Goal: Task Accomplishment & Management: Complete application form

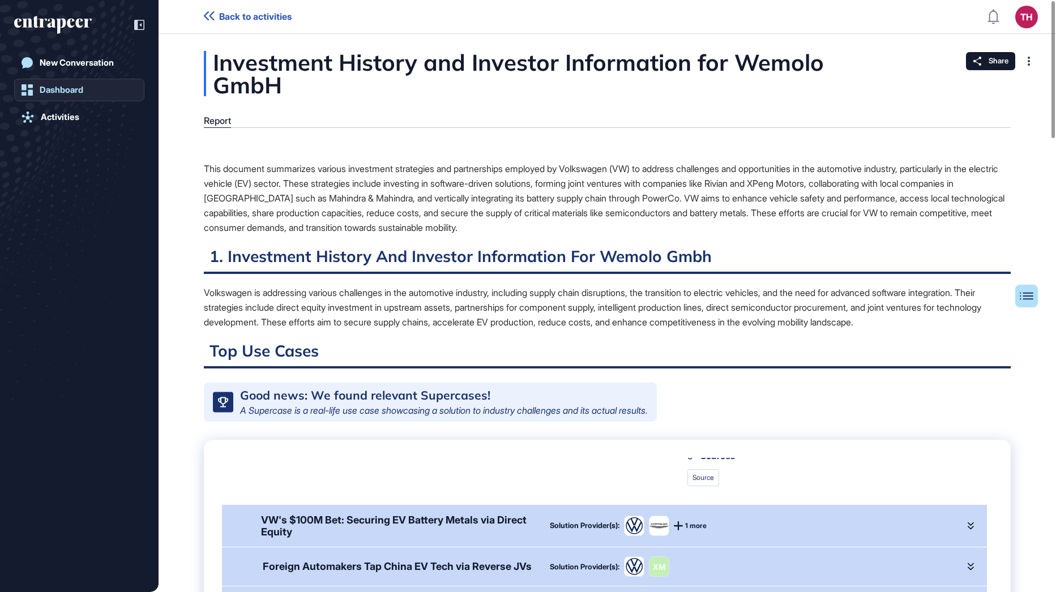
click at [83, 91] on div "Dashboard" at bounding box center [62, 90] width 44 height 10
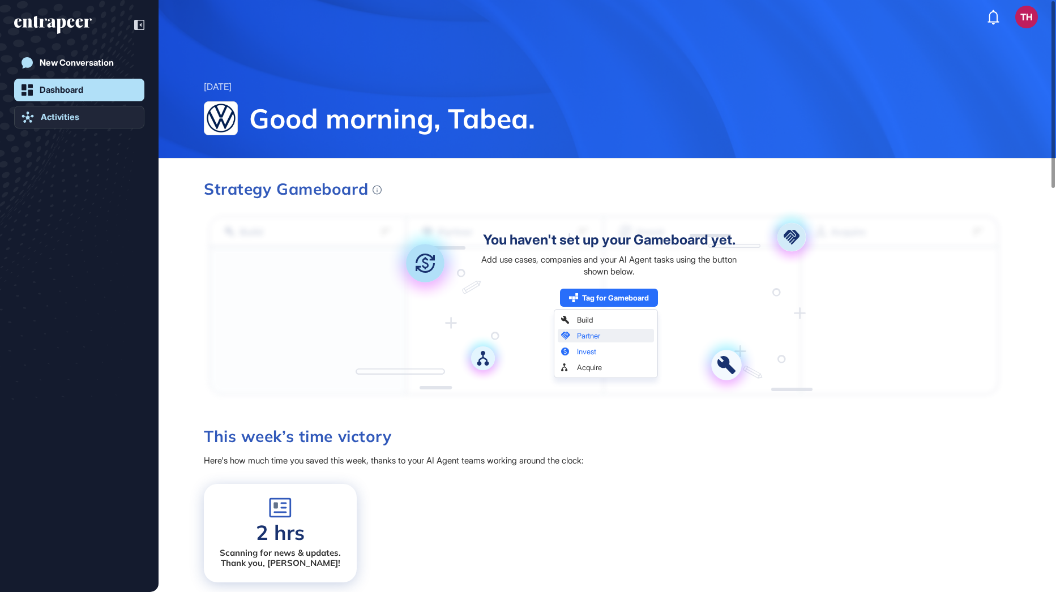
click at [68, 125] on link "Activities" at bounding box center [79, 117] width 130 height 23
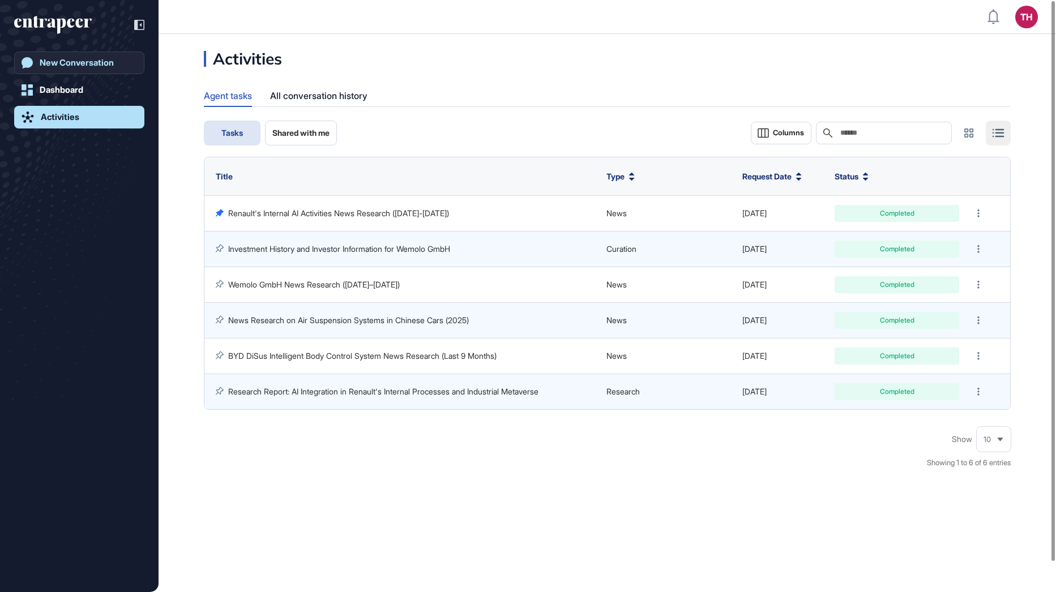
click at [57, 59] on div "New Conversation" at bounding box center [77, 63] width 74 height 10
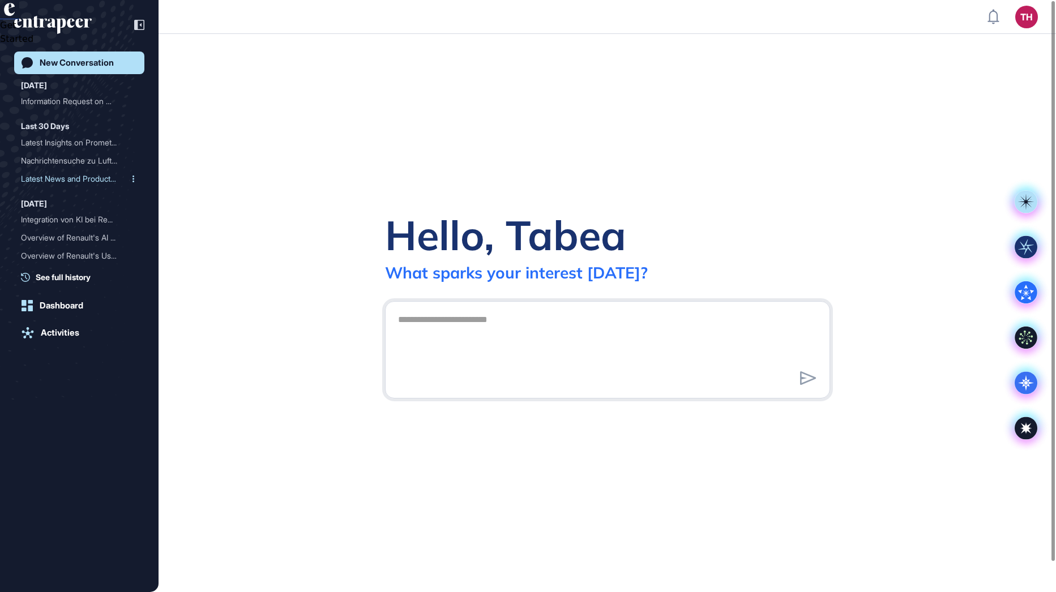
click at [63, 175] on div "Latest News and Product A..." at bounding box center [75, 179] width 108 height 18
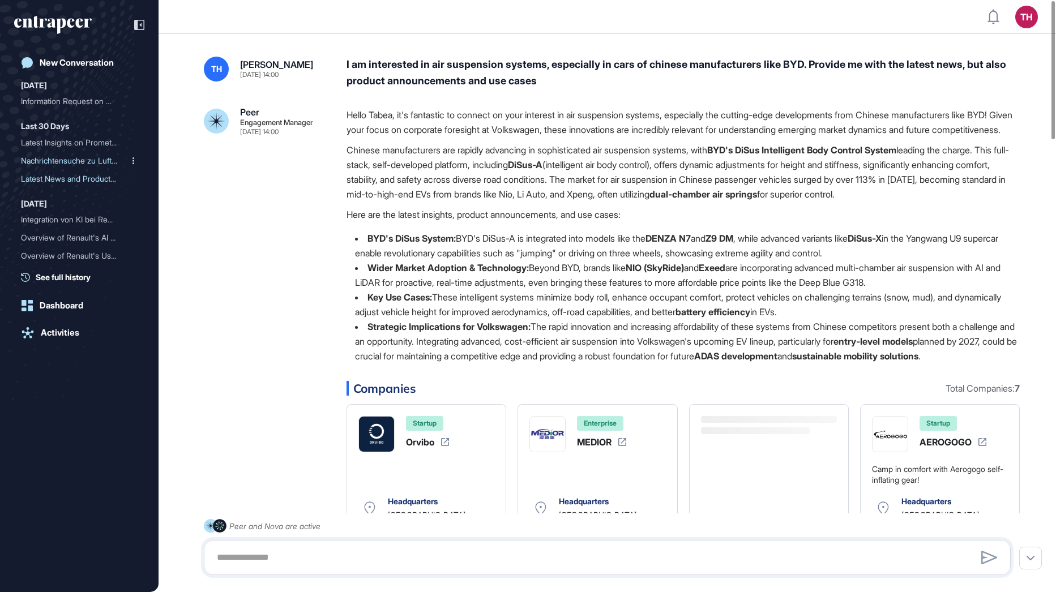
click at [68, 160] on div "Nachrichtensuche zu Luftf..." at bounding box center [75, 161] width 108 height 18
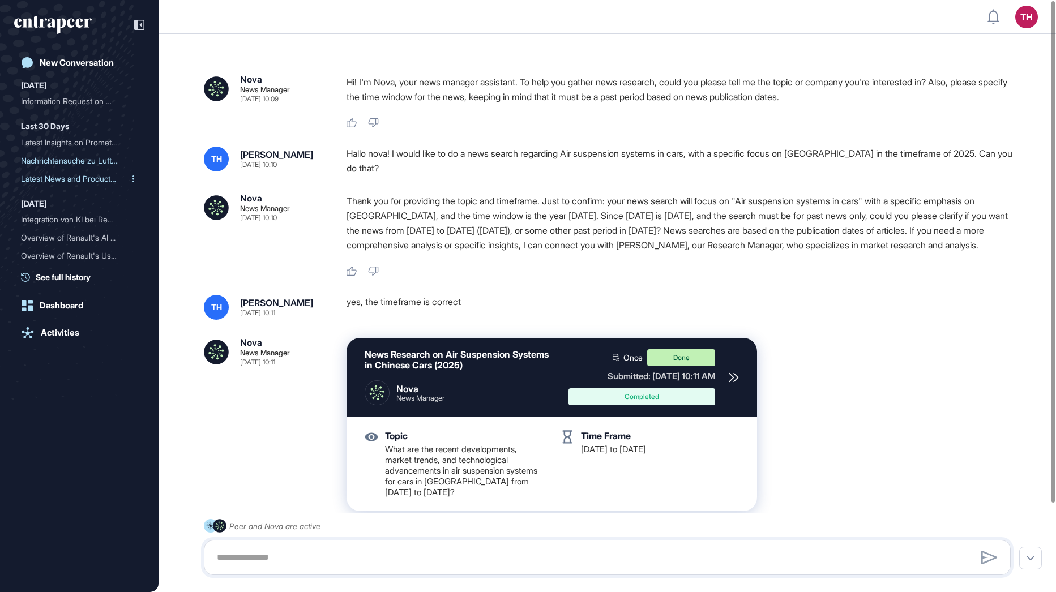
click at [59, 182] on div "Latest News and Product A..." at bounding box center [75, 179] width 108 height 18
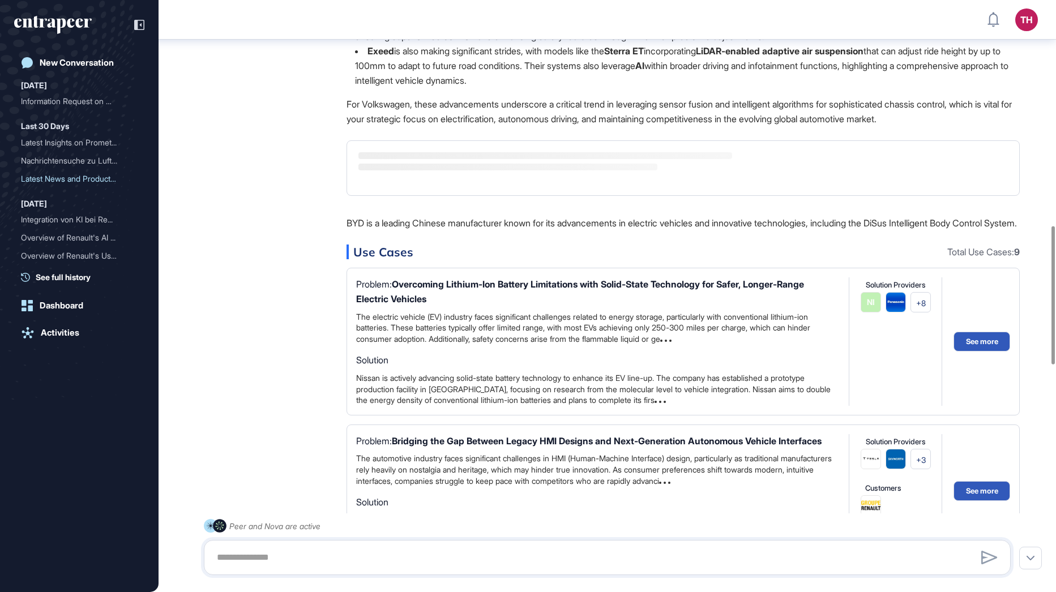
scroll to position [289, 0]
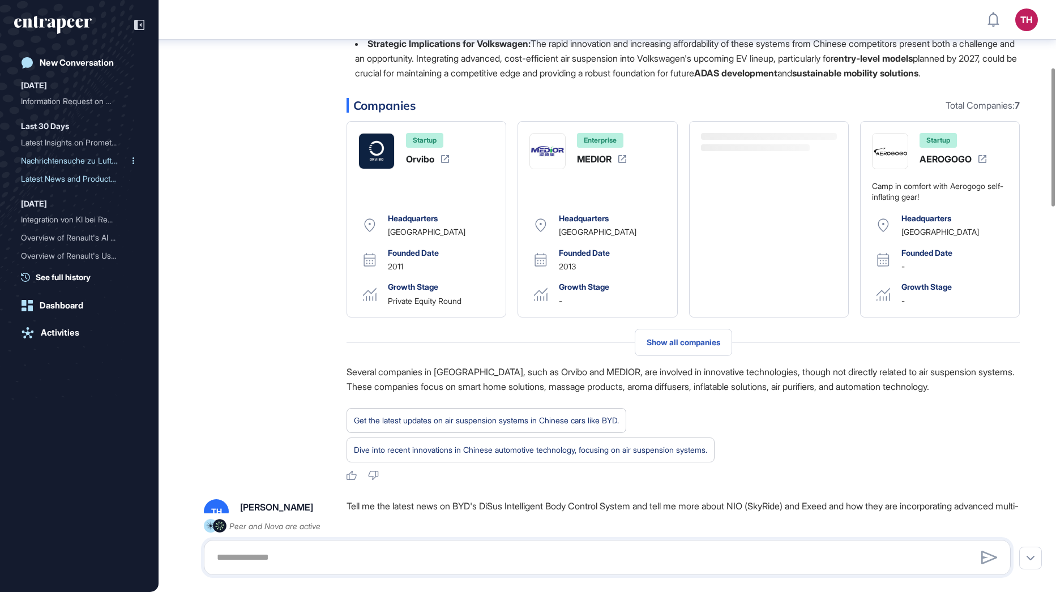
click at [73, 161] on div "Nachrichtensuche zu Luftf..." at bounding box center [75, 161] width 108 height 18
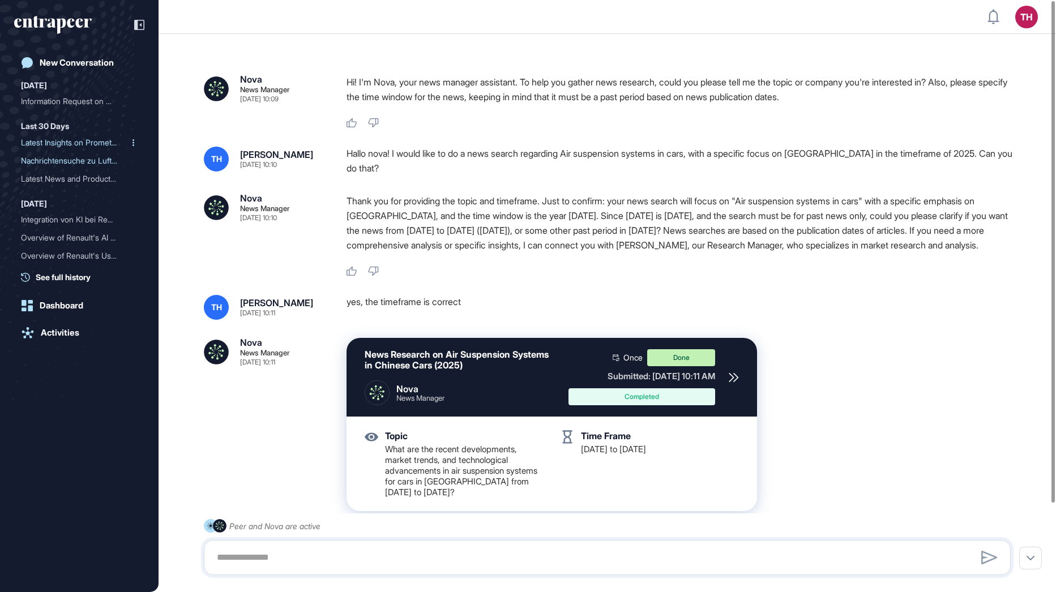
click at [69, 136] on div "Latest Insights on Promet..." at bounding box center [75, 143] width 108 height 18
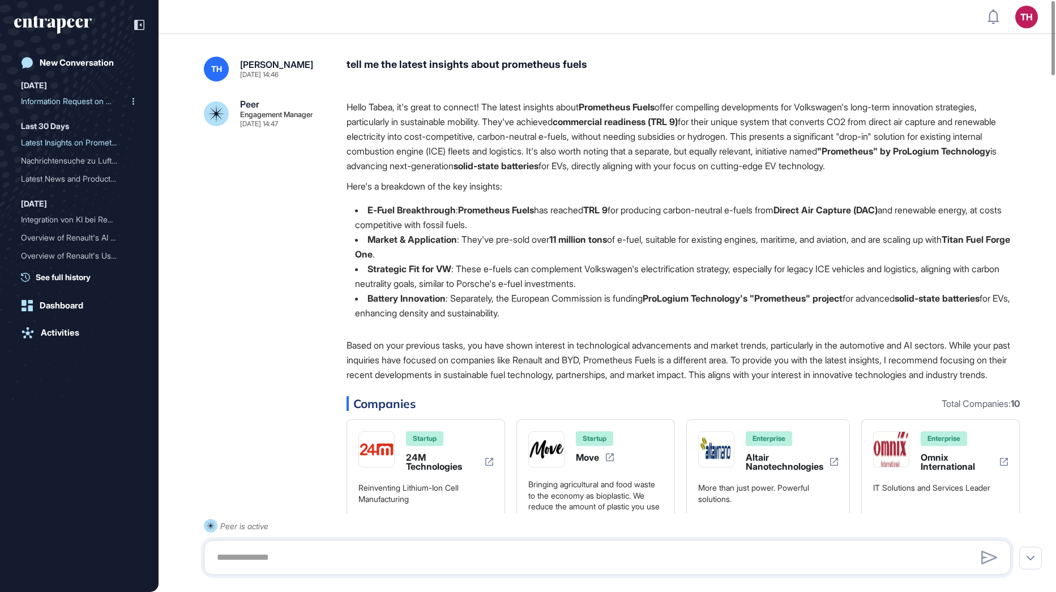
click at [49, 103] on div "Information Request on We..." at bounding box center [75, 101] width 108 height 18
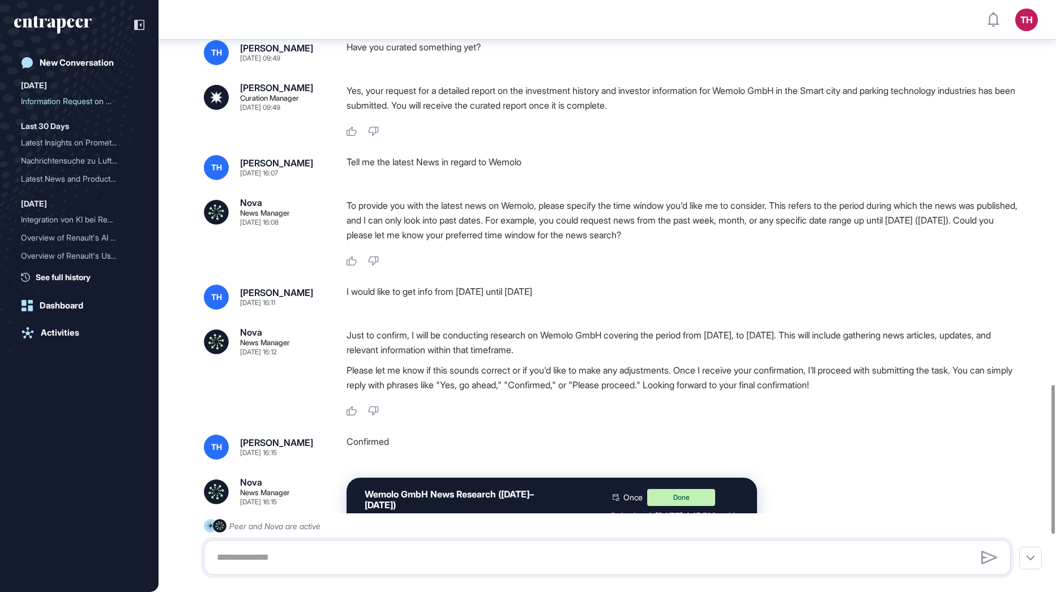
scroll to position [1413, 0]
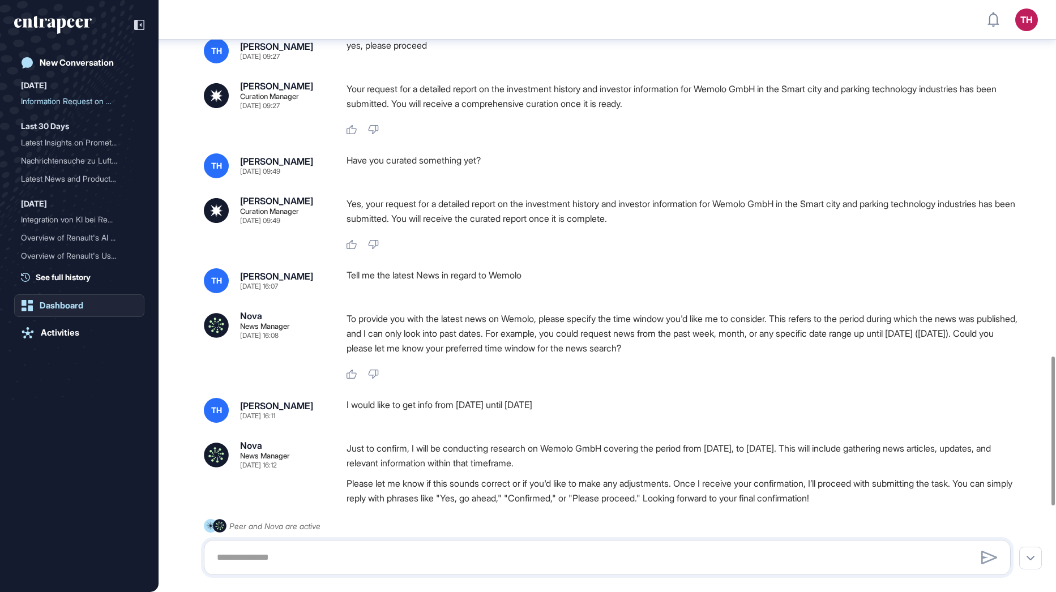
click at [50, 304] on div "Dashboard" at bounding box center [62, 306] width 44 height 10
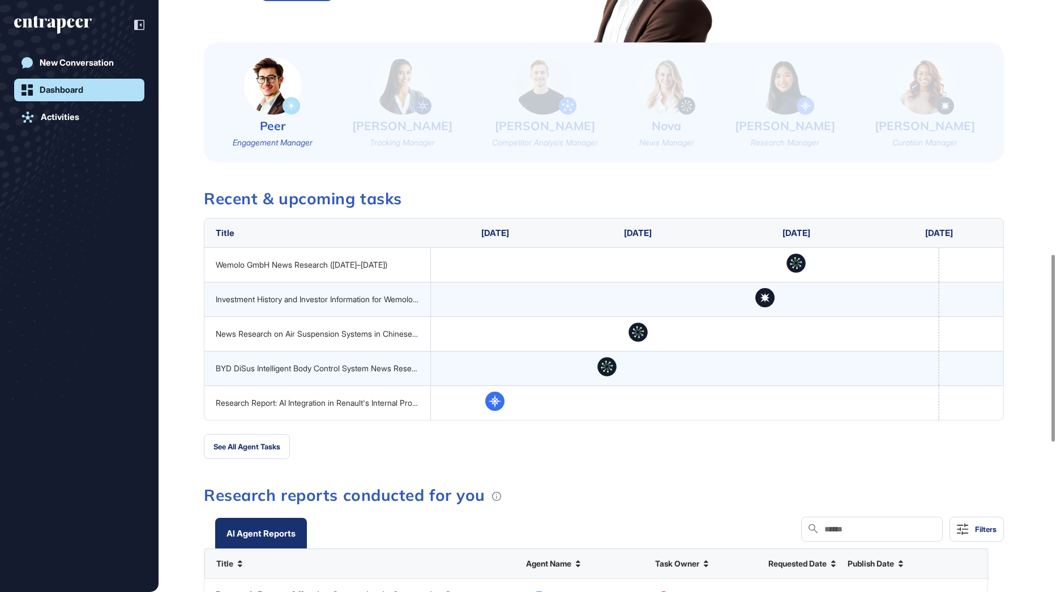
scroll to position [849, 0]
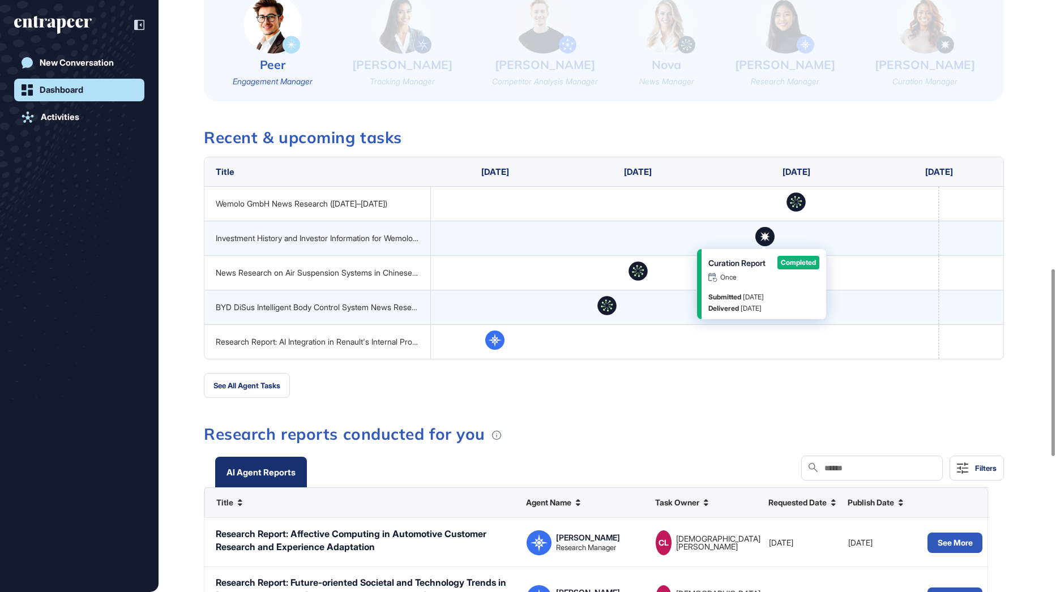
click at [762, 237] on icon at bounding box center [765, 237] width 8 height 8
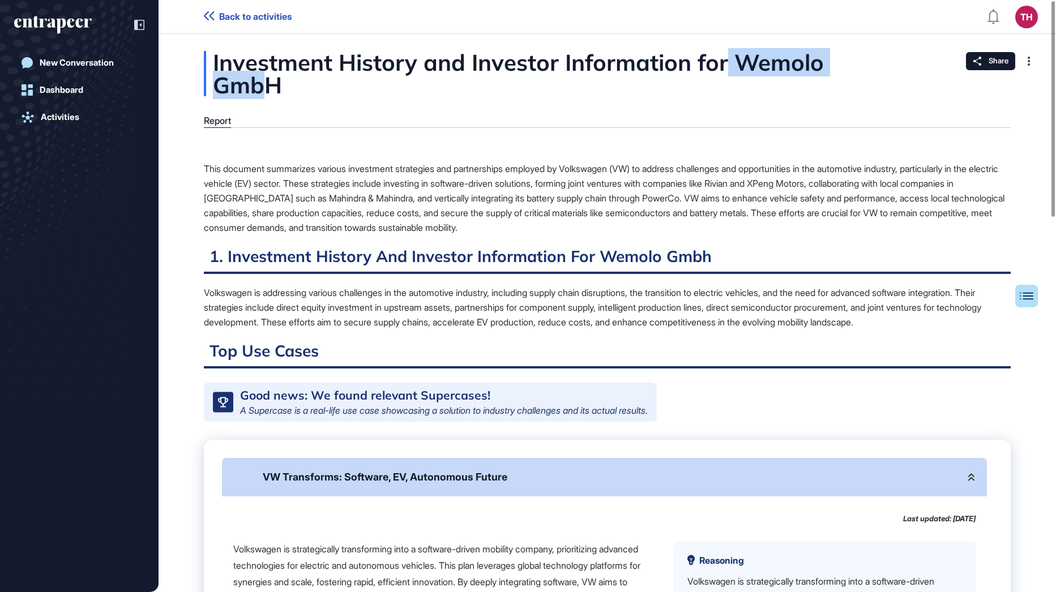
drag, startPoint x: 723, startPoint y: 62, endPoint x: 877, endPoint y: 71, distance: 154.8
click at [877, 71] on div "Investment History and Investor Information for Wemolo GmbH" at bounding box center [607, 73] width 806 height 45
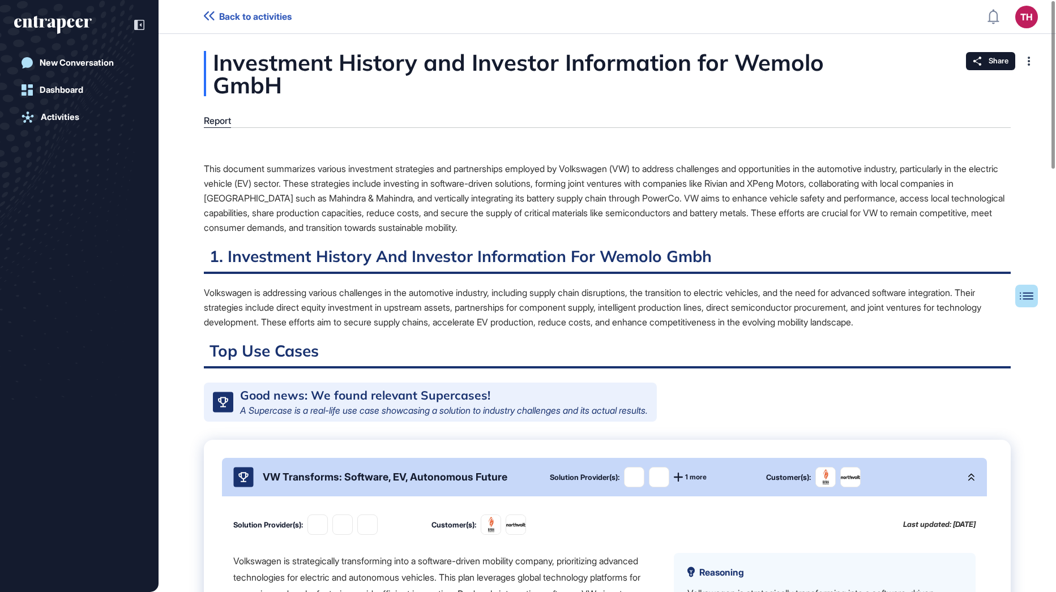
drag, startPoint x: 877, startPoint y: 71, endPoint x: 706, endPoint y: 98, distance: 173.2
click at [706, 115] on div "Report" at bounding box center [607, 121] width 806 height 12
click at [66, 62] on div "New Conversation" at bounding box center [77, 63] width 74 height 10
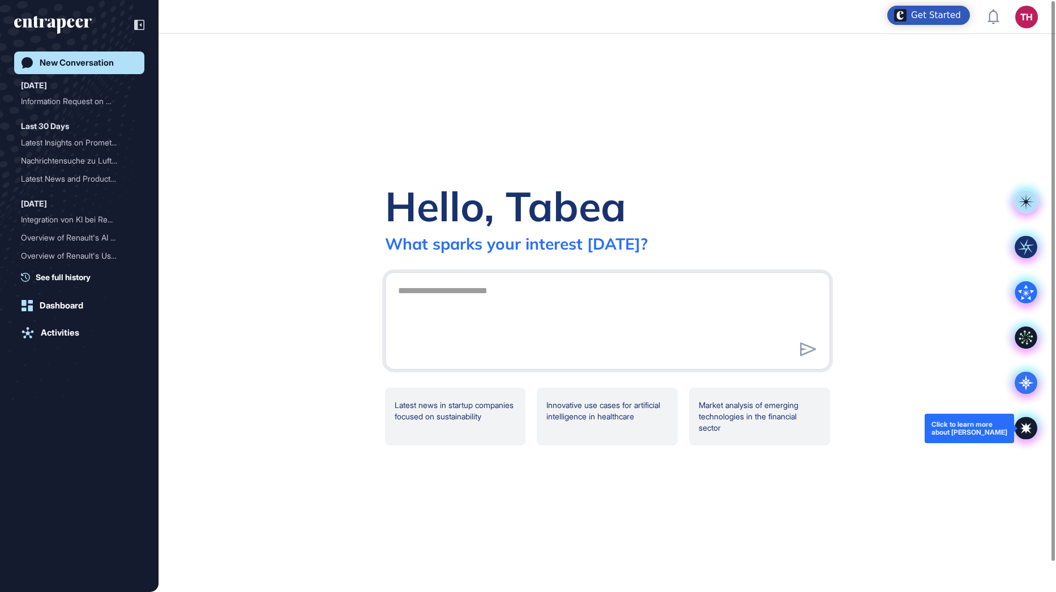
click at [1022, 423] on icon at bounding box center [1025, 428] width 23 height 23
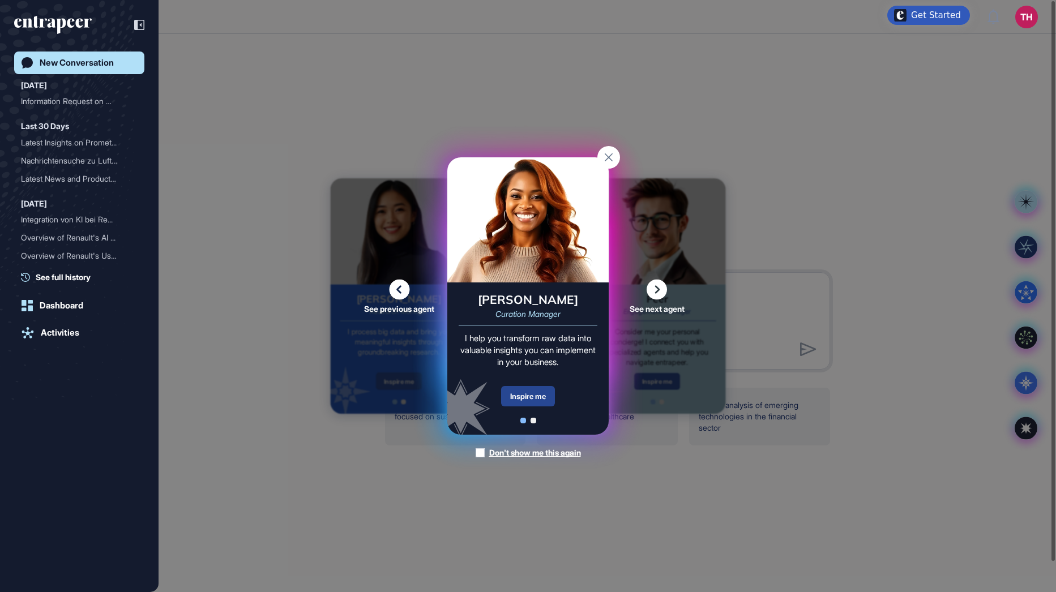
click at [511, 393] on div "Inspire me" at bounding box center [528, 396] width 54 height 20
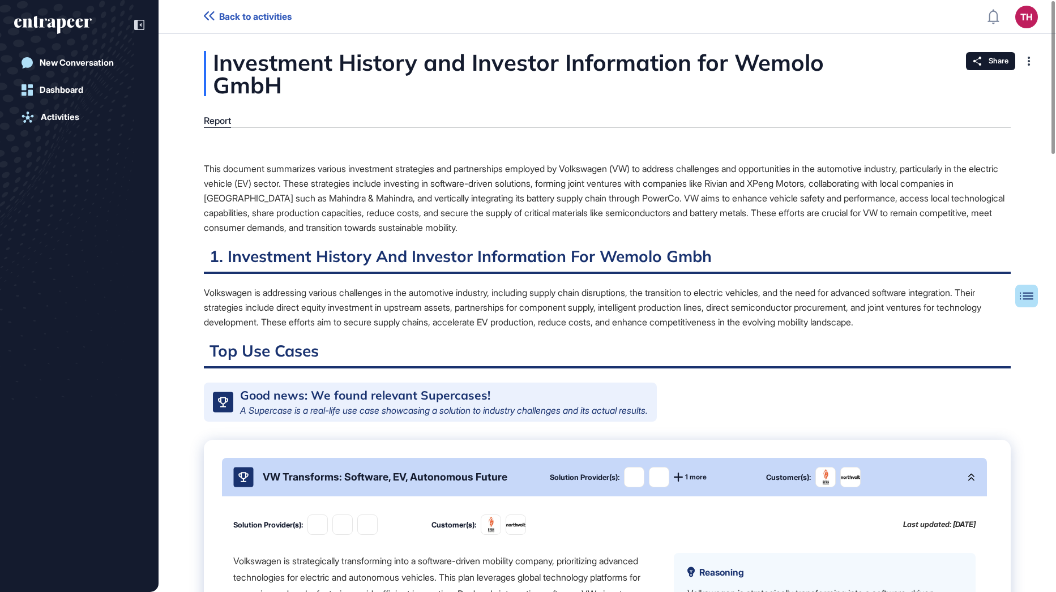
click at [792, 171] on div "This document summarizes various investment strategies and partnerships employe…" at bounding box center [607, 198] width 806 height 74
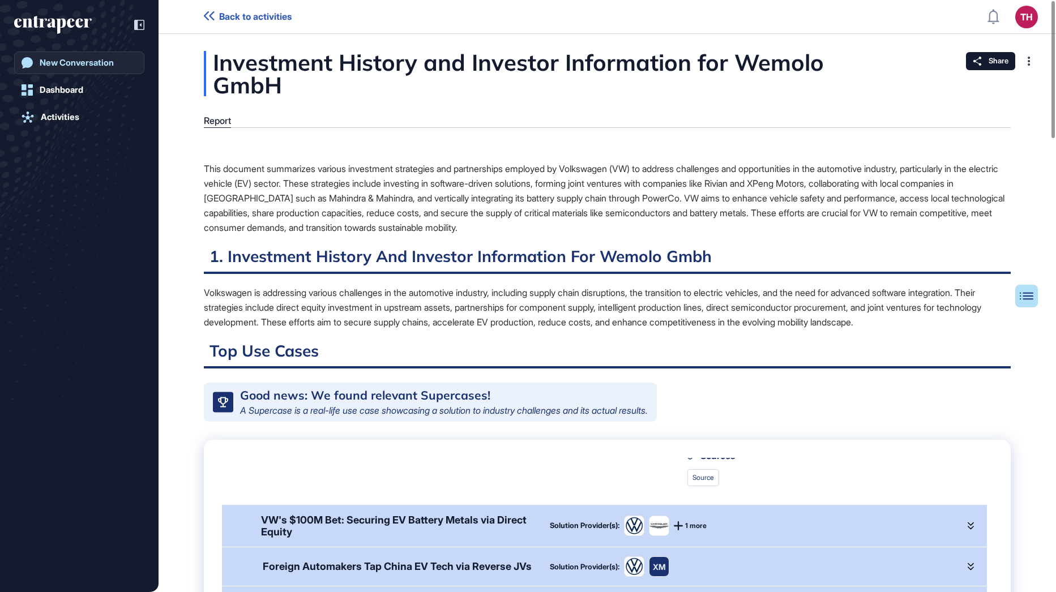
click at [71, 59] on div "New Conversation" at bounding box center [77, 63] width 74 height 10
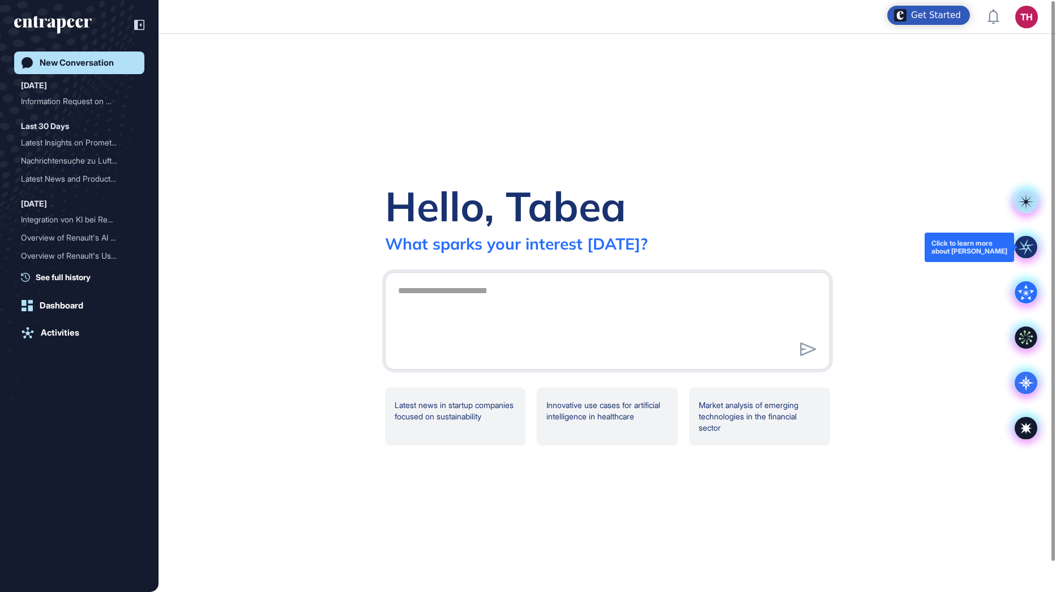
click at [1030, 241] on rect at bounding box center [1025, 247] width 23 height 23
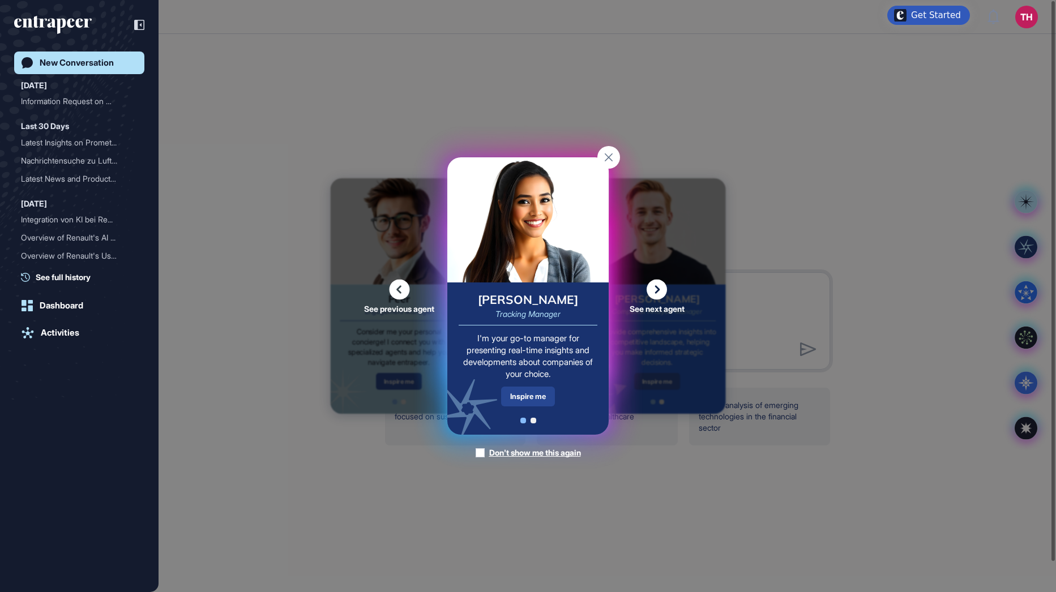
click at [538, 396] on div "Inspire me" at bounding box center [528, 397] width 54 height 20
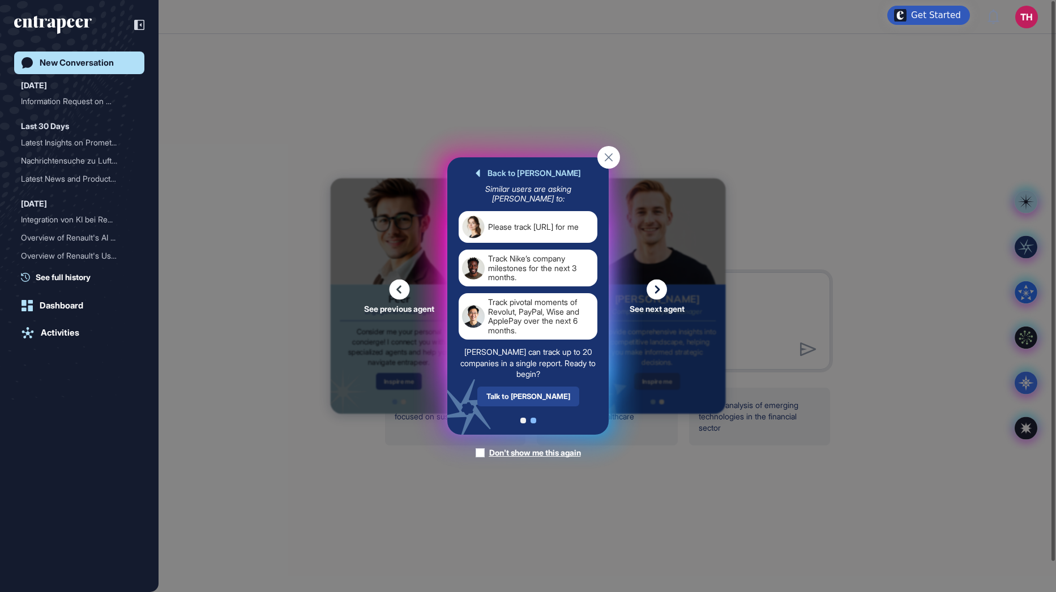
click at [534, 400] on div "Talk to Tracy" at bounding box center [528, 397] width 102 height 20
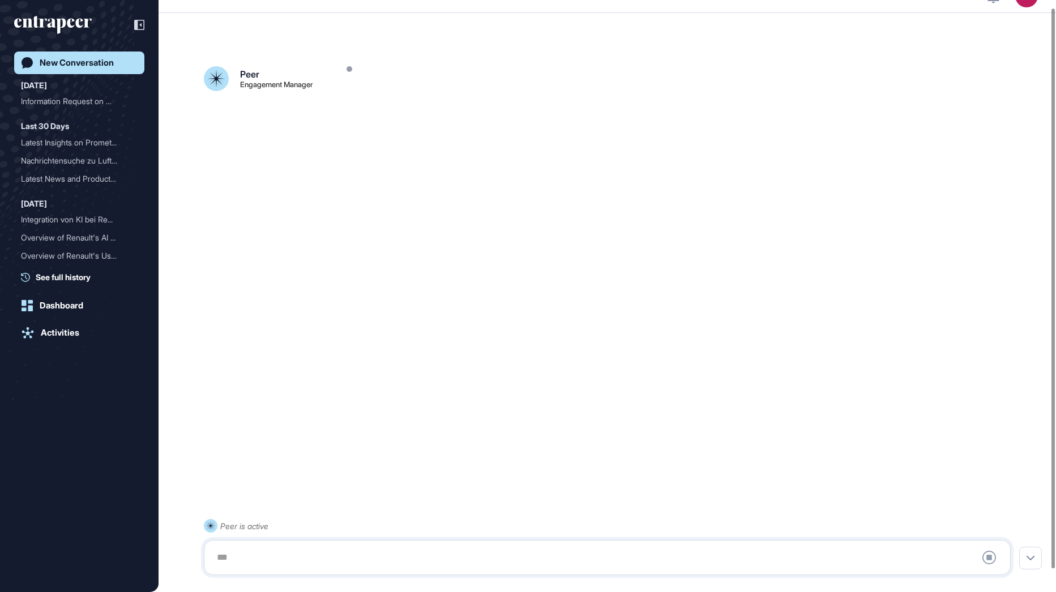
scroll to position [32, 0]
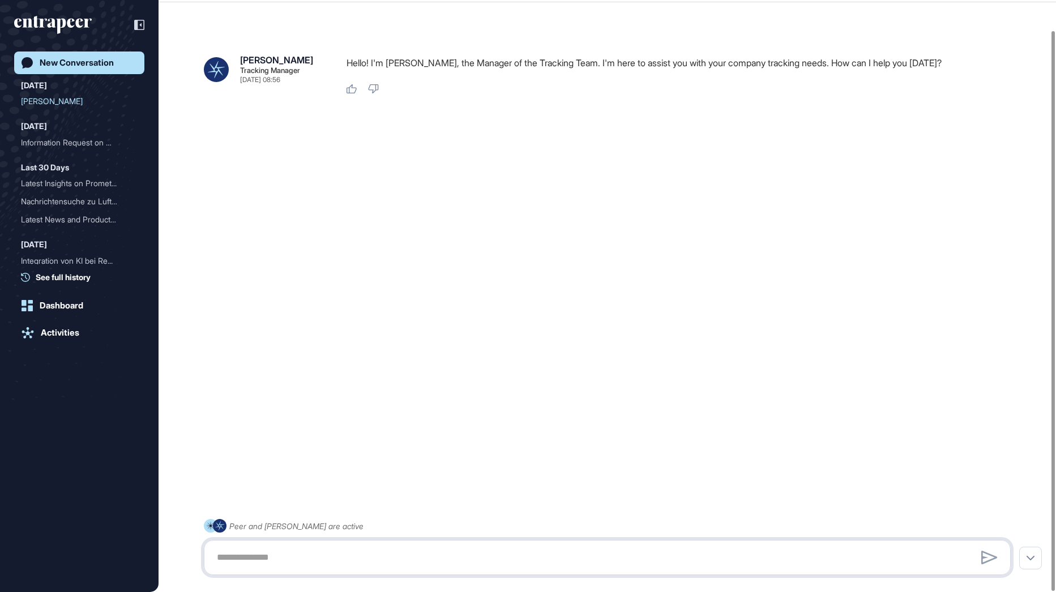
click at [265, 557] on textarea at bounding box center [607, 557] width 794 height 23
type textarea "**********"
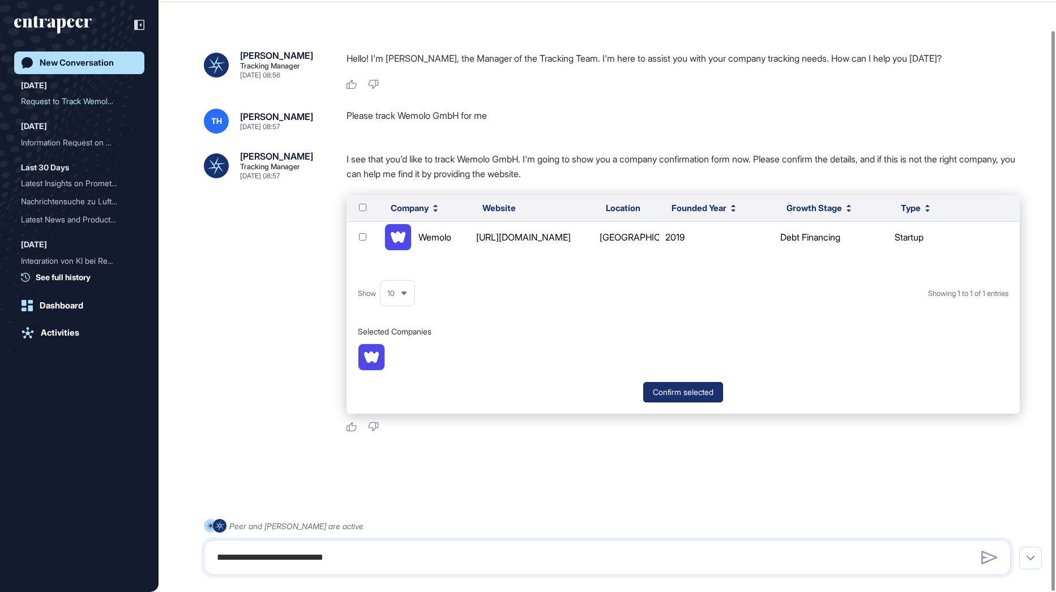
click at [685, 389] on button "Confirm selected" at bounding box center [683, 392] width 80 height 20
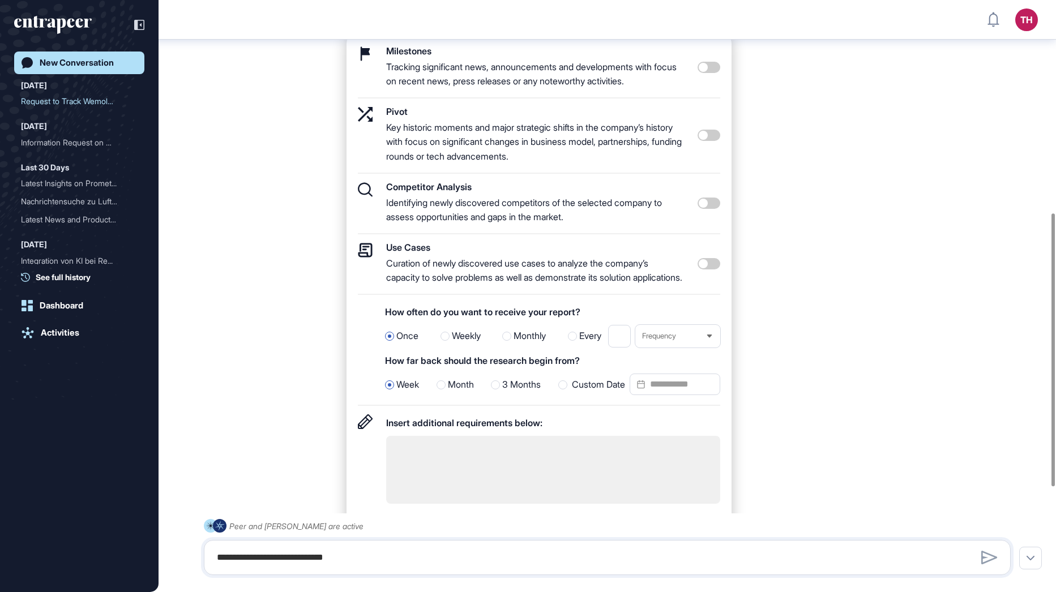
scroll to position [503, 0]
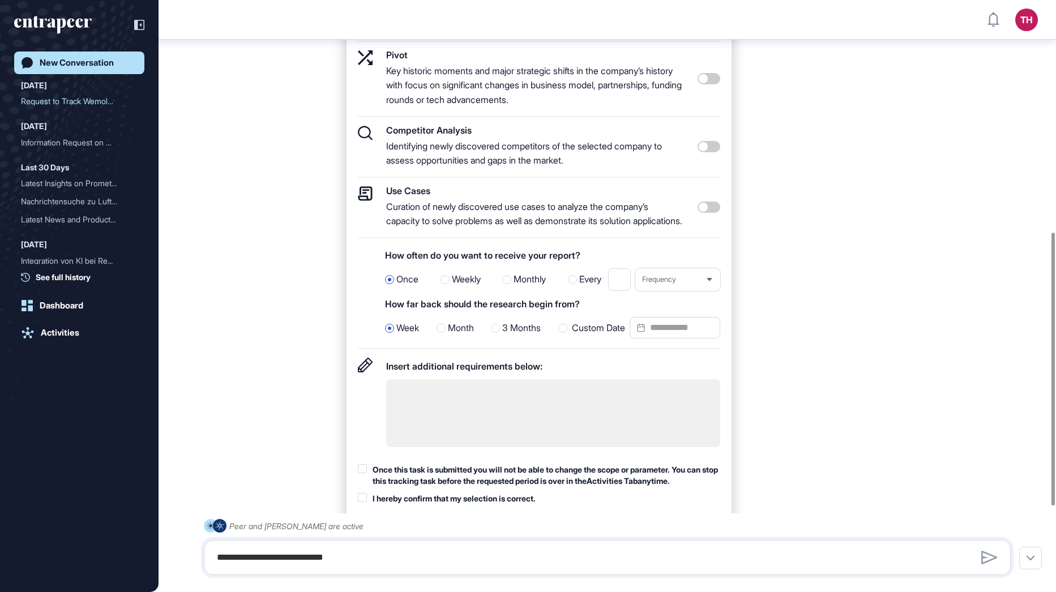
click at [561, 333] on div at bounding box center [562, 328] width 9 height 9
click at [653, 338] on input "Custom Date" at bounding box center [674, 328] width 91 height 22
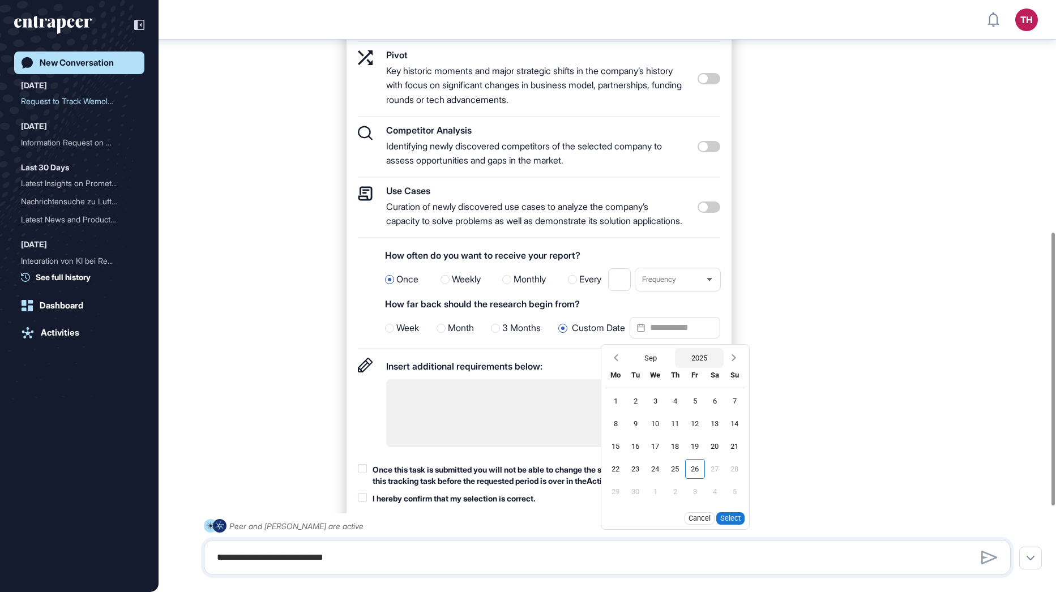
click at [701, 368] on button "2025" at bounding box center [699, 358] width 49 height 20
click at [668, 389] on div "2024" at bounding box center [673, 380] width 45 height 20
drag, startPoint x: 740, startPoint y: 411, endPoint x: 740, endPoint y: 431, distance: 19.8
click at [740, 410] on div "1" at bounding box center [734, 401] width 20 height 20
click at [728, 547] on button "Select" at bounding box center [730, 541] width 28 height 12
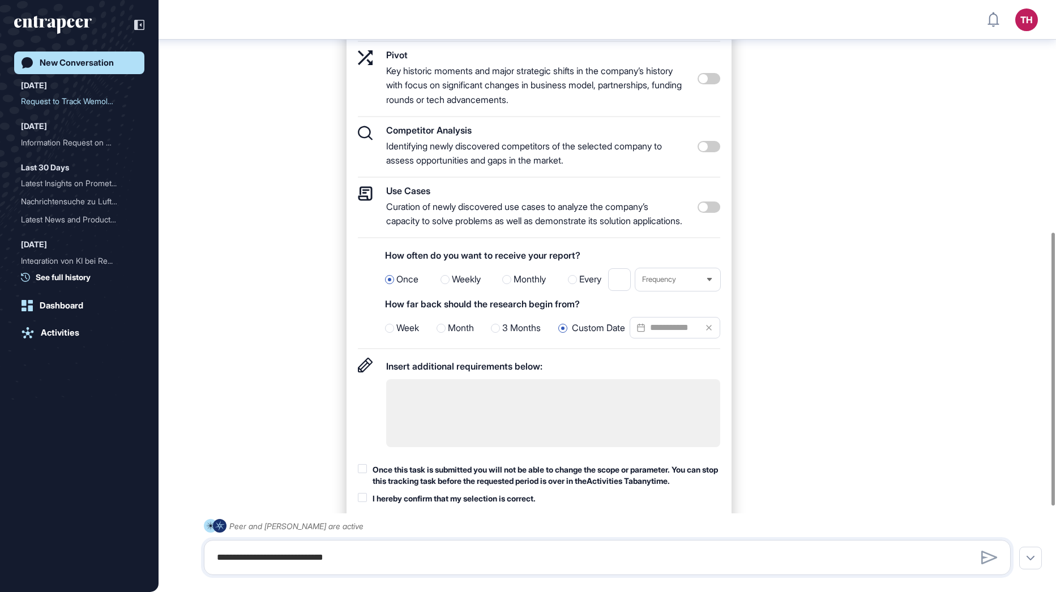
click at [508, 284] on div at bounding box center [506, 279] width 9 height 9
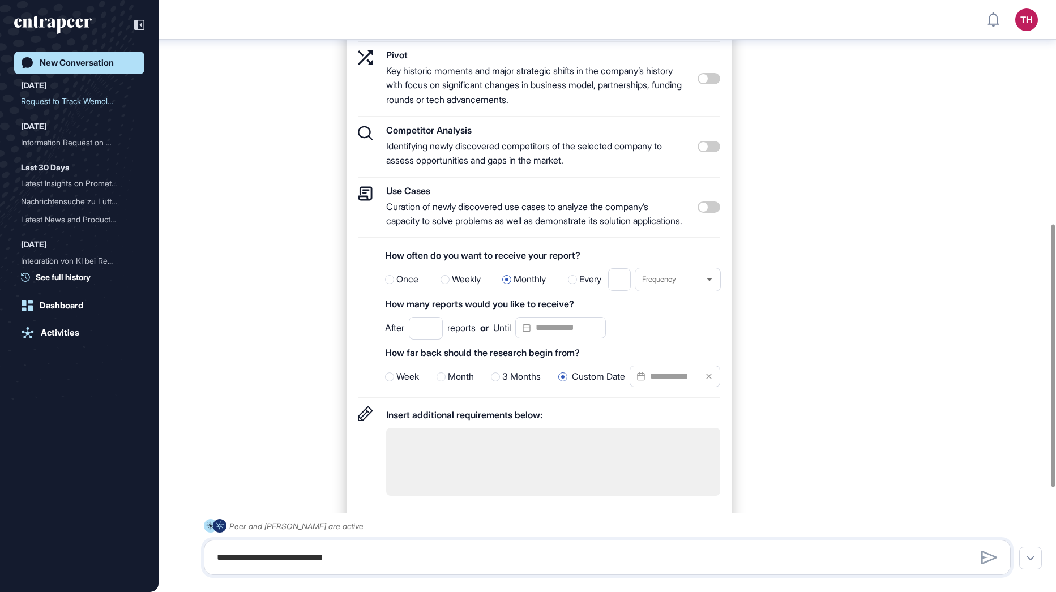
click at [437, 340] on input "*" at bounding box center [426, 328] width 34 height 23
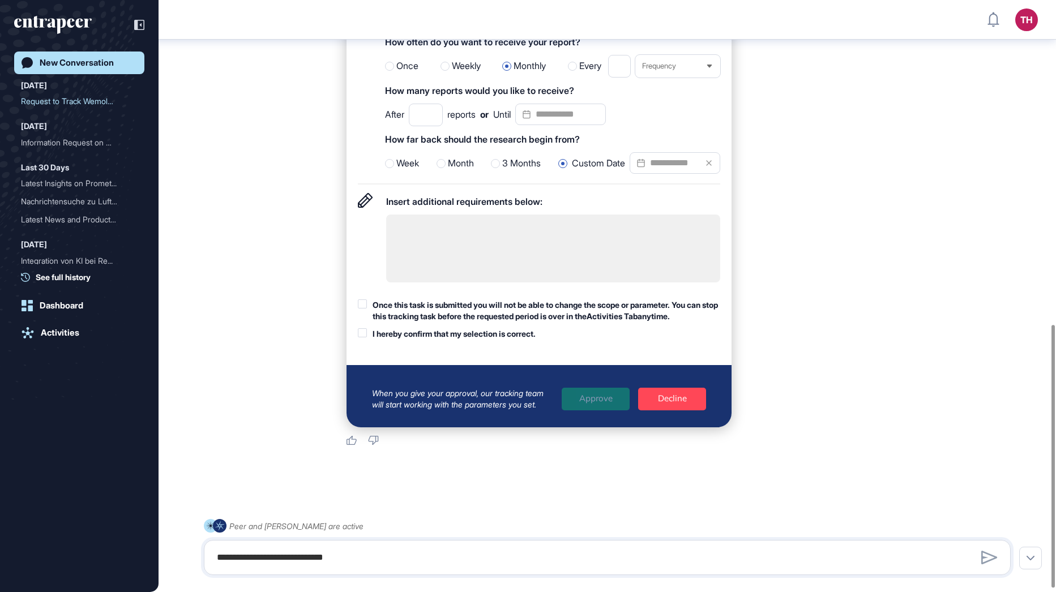
scroll to position [729, 0]
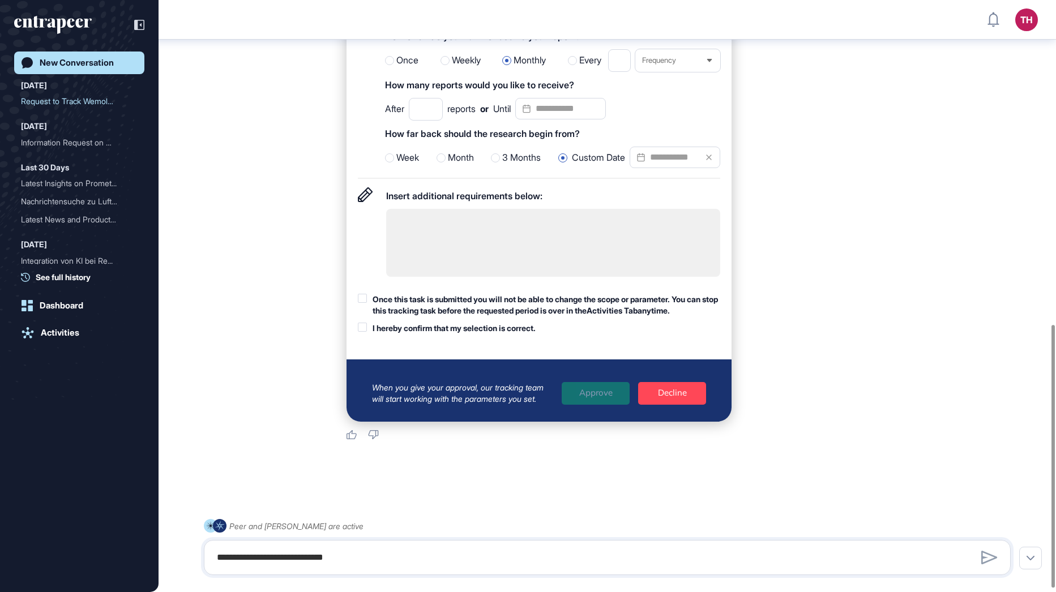
type input "*"
click at [367, 309] on label "Once this task is submitted you will not be able to change the scope or paramet…" at bounding box center [539, 305] width 362 height 22
click at [363, 332] on div at bounding box center [362, 327] width 9 height 9
click at [599, 401] on div "Approve" at bounding box center [595, 393] width 68 height 23
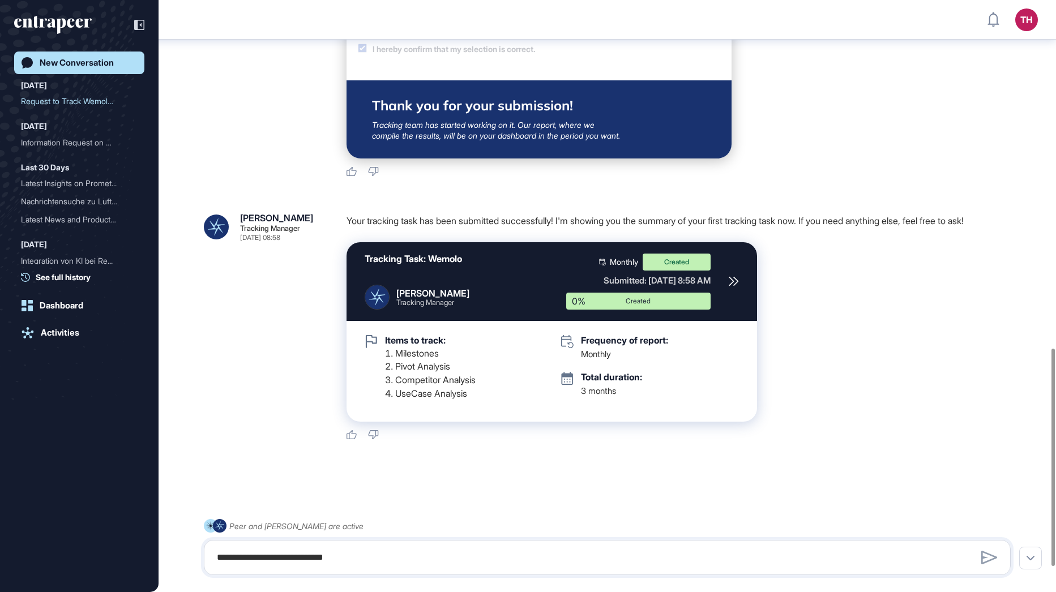
scroll to position [1015, 0]
